Goal: Complete application form

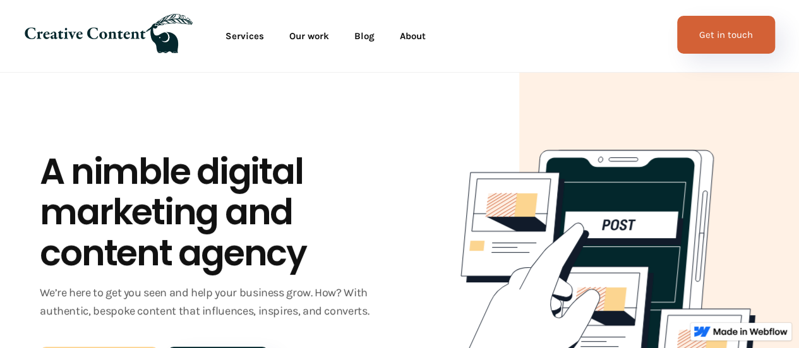
click at [712, 39] on link "Get in touch" at bounding box center [726, 35] width 98 height 38
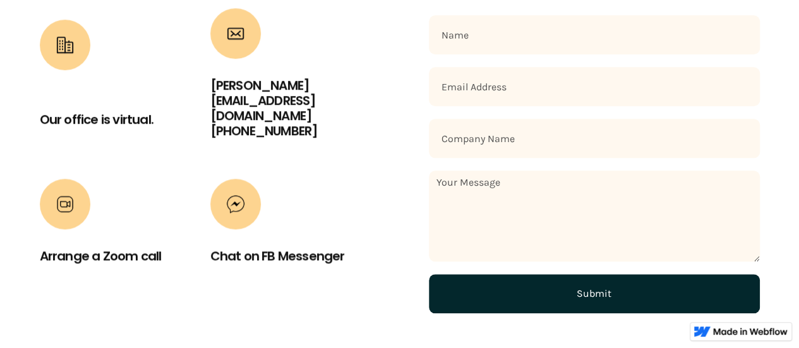
scroll to position [574, 0]
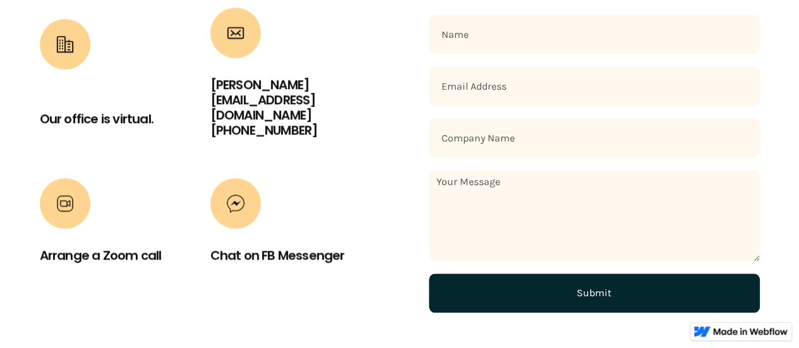
drag, startPoint x: 479, startPoint y: 36, endPoint x: 497, endPoint y: 35, distance: 17.7
click at [479, 36] on input "Contact Form" at bounding box center [594, 34] width 331 height 39
type input "Bhagirat"
click at [489, 85] on input "Contact Form" at bounding box center [594, 85] width 331 height 39
type input "bhagiratseoconsultant@gmail.com"
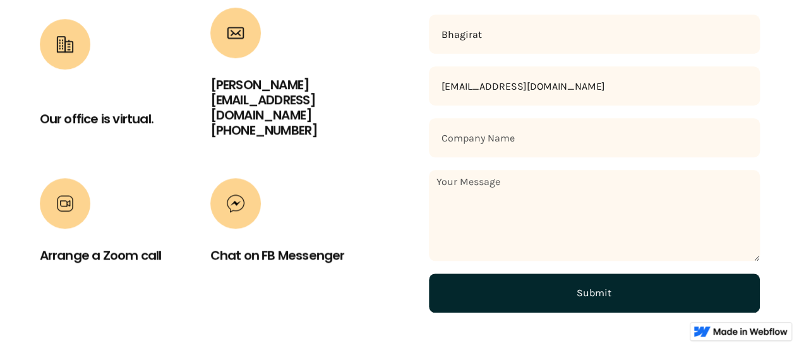
drag, startPoint x: 489, startPoint y: 138, endPoint x: 503, endPoint y: 145, distance: 15.5
click at [489, 138] on input "Contact Form" at bounding box center [594, 137] width 331 height 39
type input "linkbuilders team"
click at [474, 213] on textarea "Contact Form" at bounding box center [594, 215] width 331 height 91
